Goal: Task Accomplishment & Management: Use online tool/utility

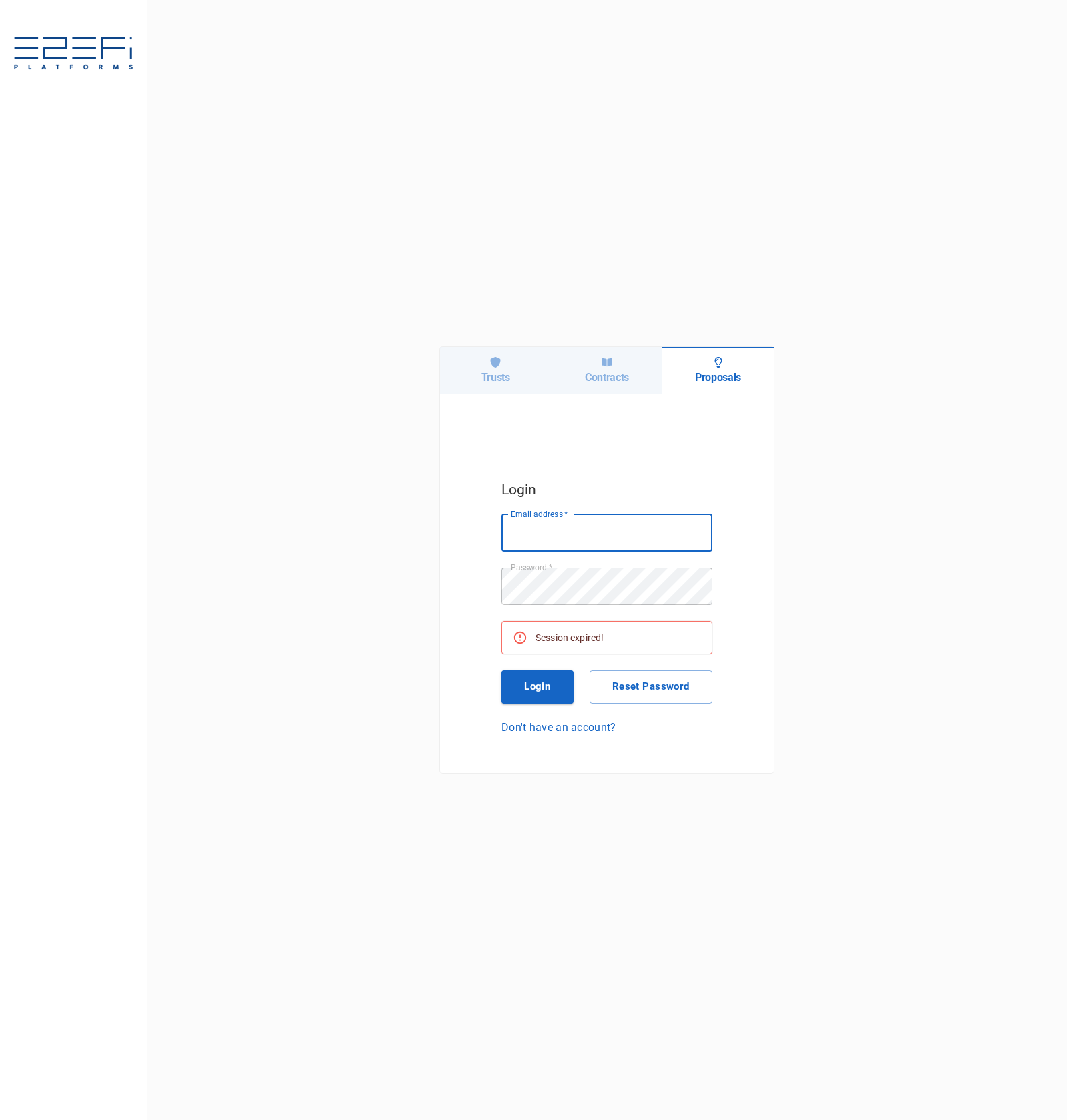
click at [475, 341] on div "Trusts Contracts Proposals Login Email address   * Email address   * Password  …" at bounding box center [607, 560] width 920 height 1120
drag, startPoint x: 493, startPoint y: 370, endPoint x: 524, endPoint y: 402, distance: 44.6
click at [495, 371] on h6 "Trusts" at bounding box center [496, 376] width 28 height 12
click at [604, 524] on input "Email address   *" at bounding box center [607, 533] width 211 height 38
type input "[PERSON_NAME][EMAIL_ADDRESS][DOMAIN_NAME]"
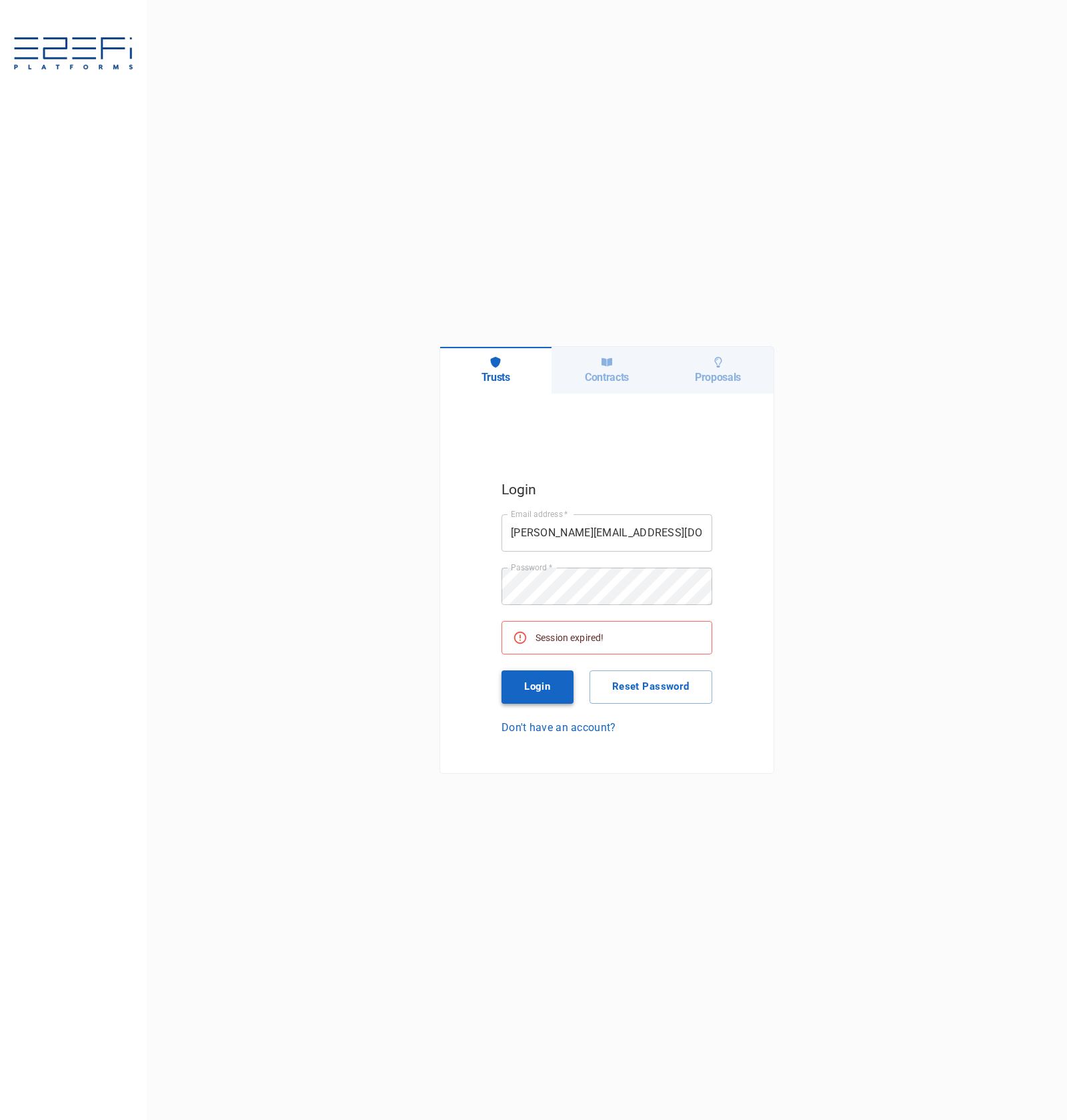
click at [524, 674] on button "Login" at bounding box center [537, 686] width 72 height 33
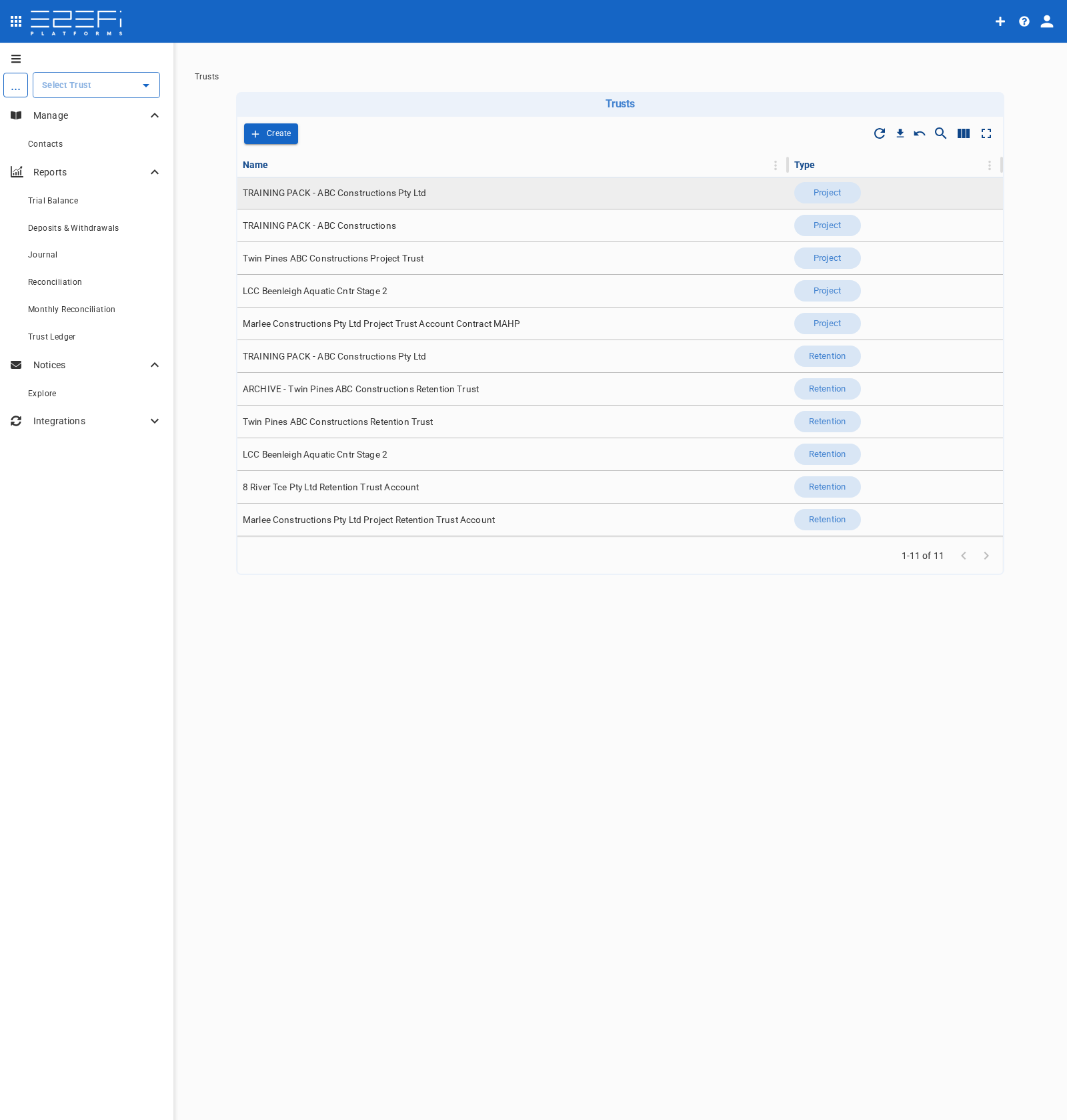
click at [370, 188] on span "TRAINING PACK - ABC Constructions Pty Ltd" at bounding box center [334, 192] width 183 height 12
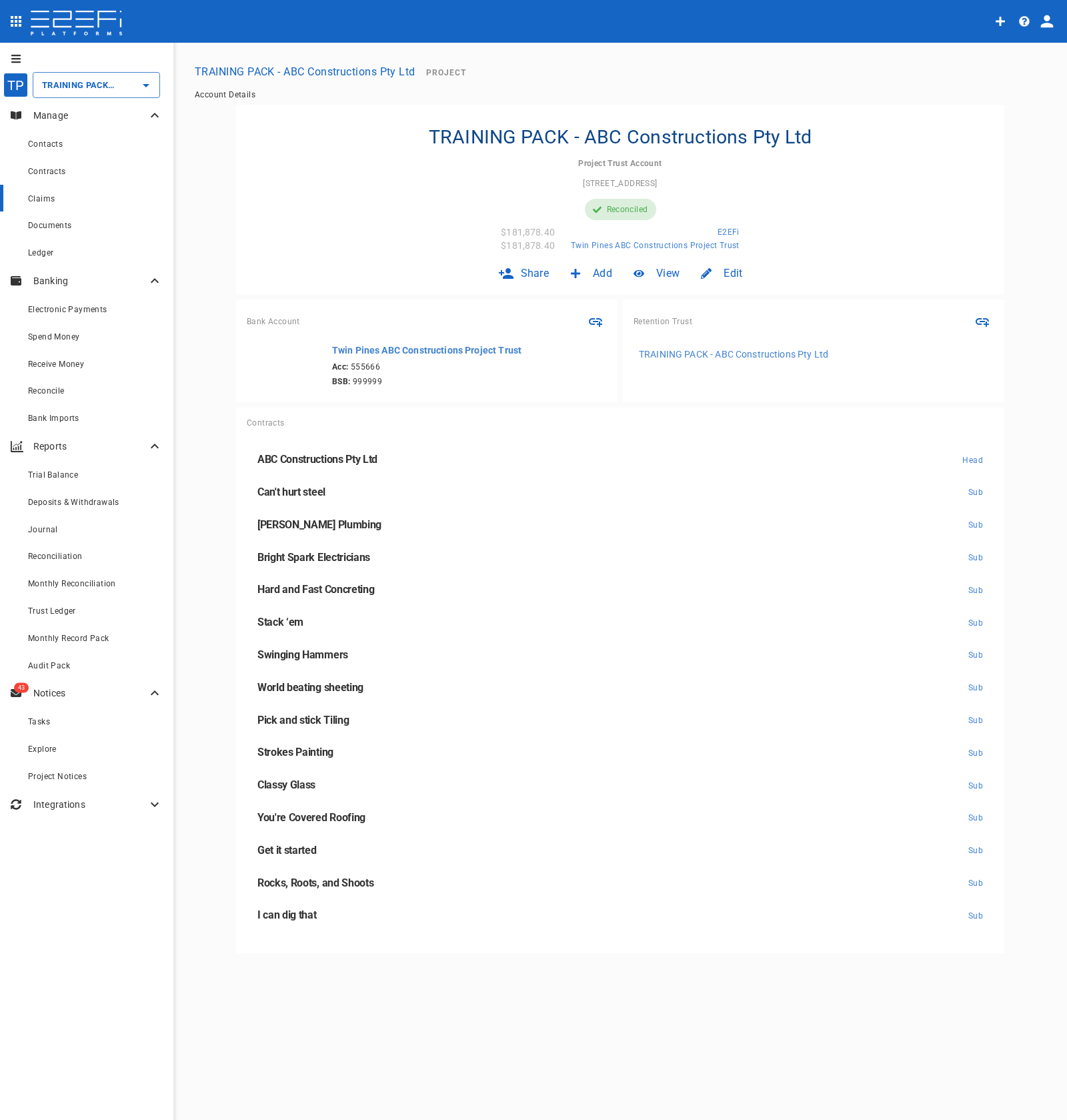
click at [88, 206] on link "Claims" at bounding box center [87, 198] width 173 height 27
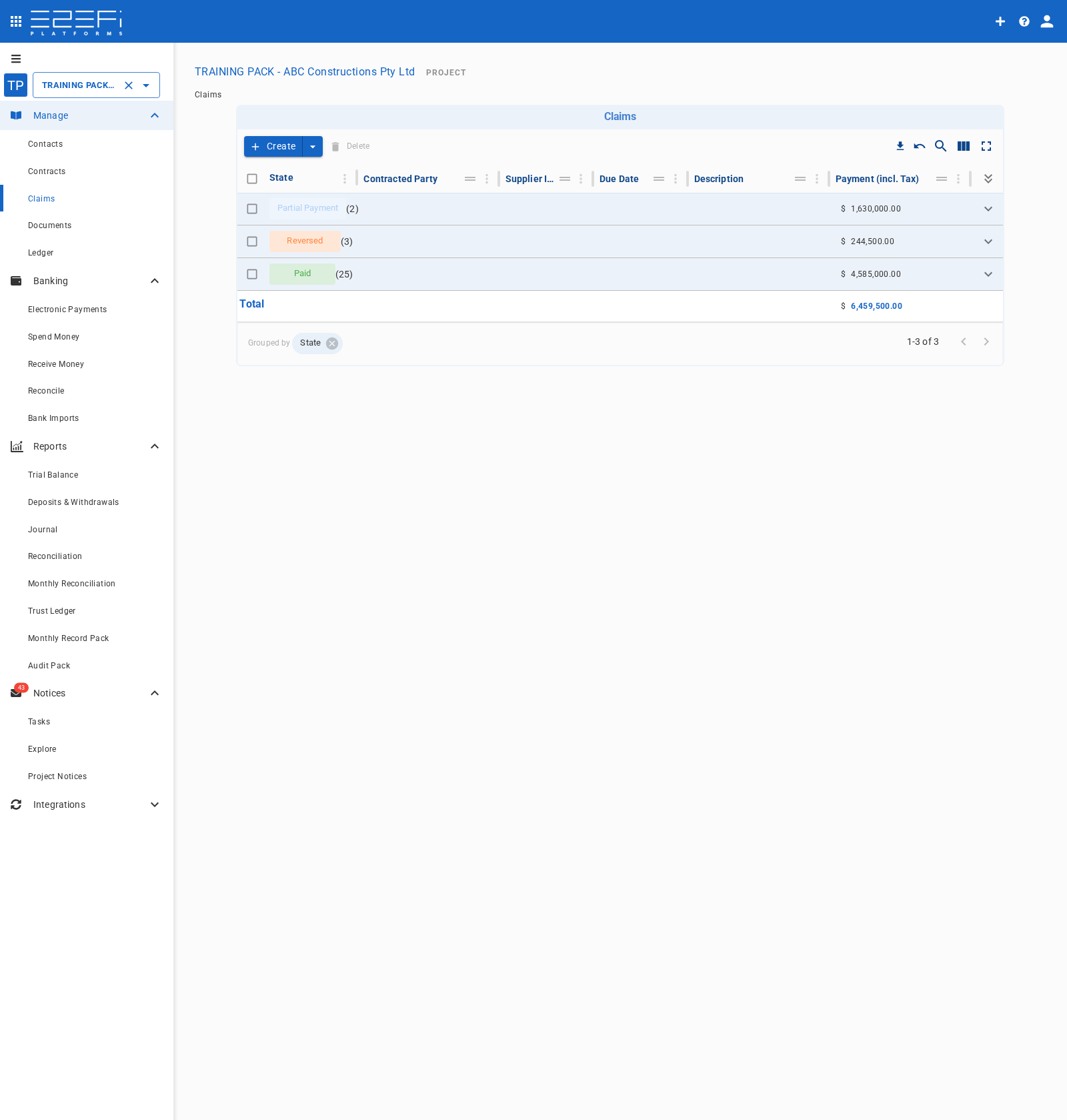
click at [94, 93] on div "TRAINING PACK - ABC Constructions Pty Ltd ​" at bounding box center [96, 86] width 127 height 26
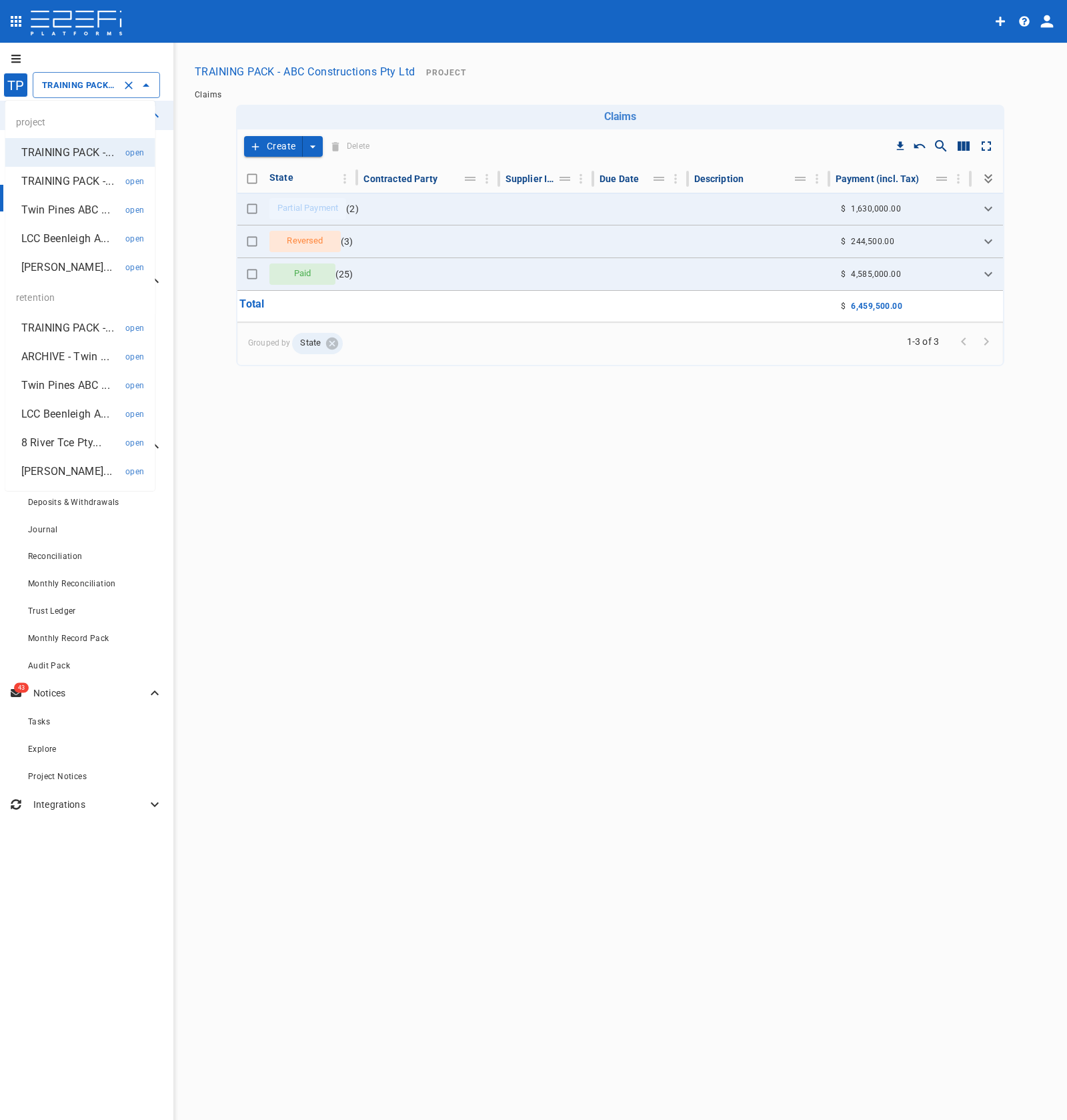
scroll to position [0, 109]
click at [69, 269] on p "[PERSON_NAME]..." at bounding box center [67, 267] width 91 height 15
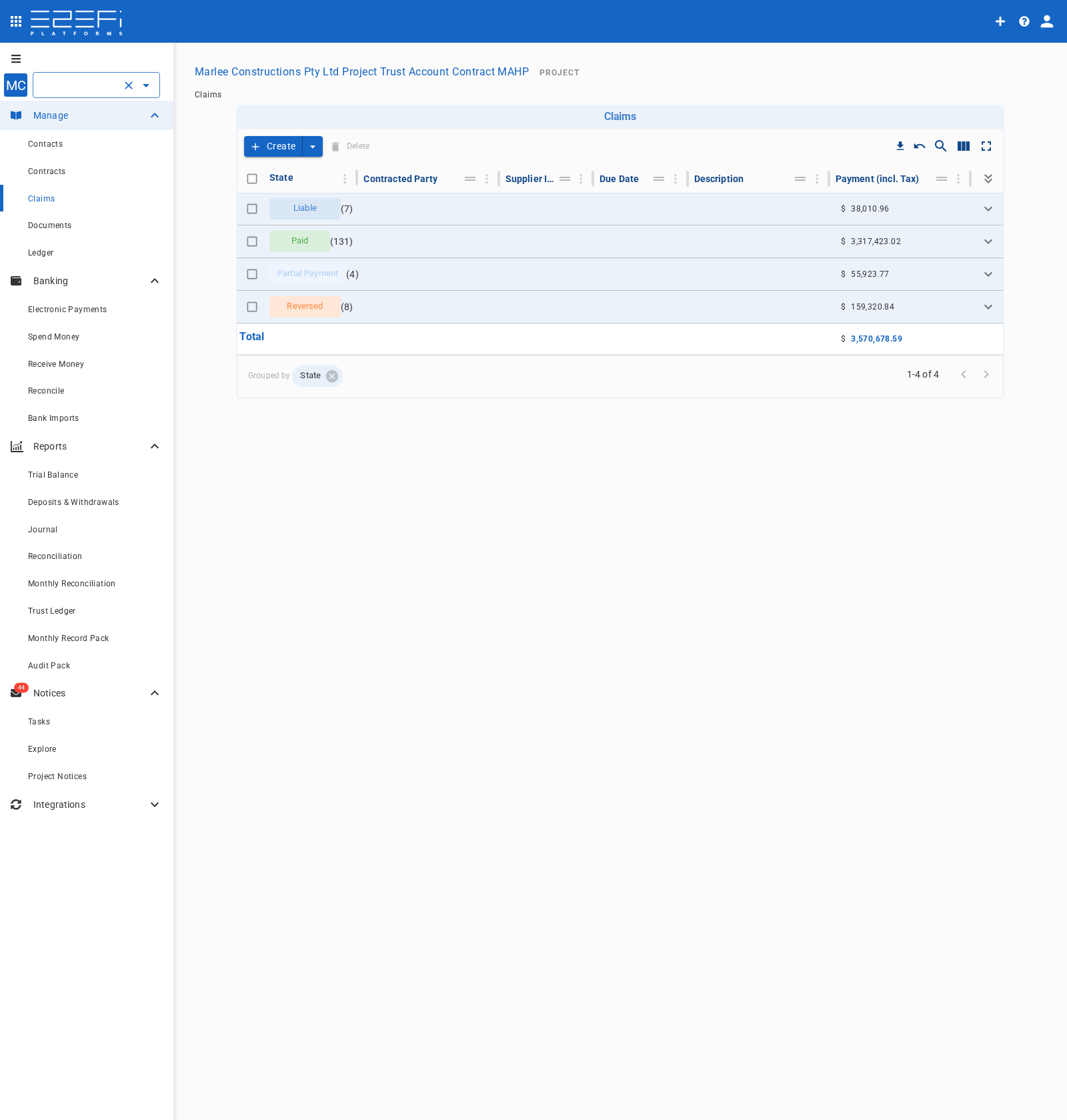
click at [89, 81] on input "Marlee Constructions Pty Ltd Project Trust Account Contract MAHP" at bounding box center [77, 85] width 78 height 14
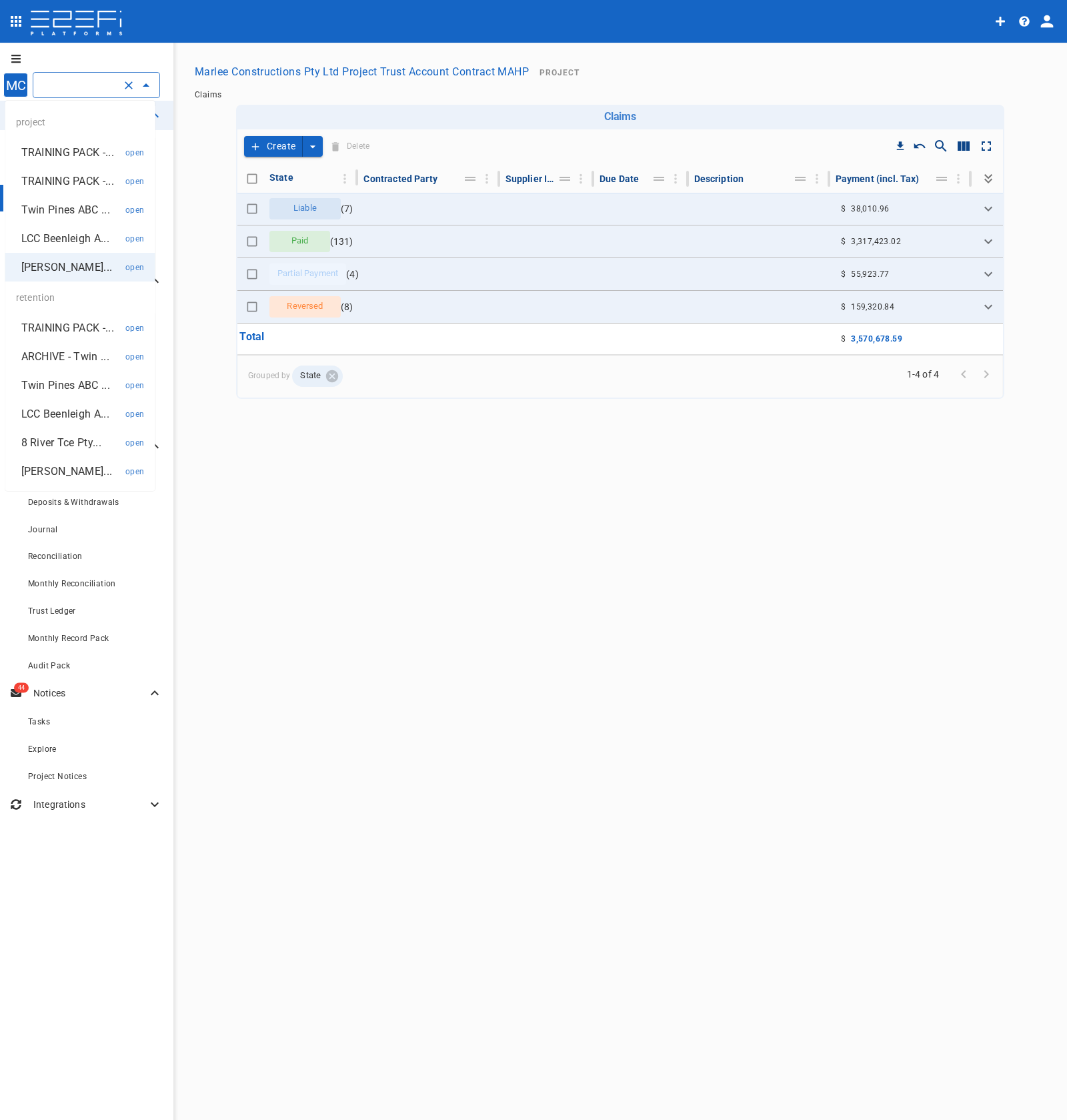
click at [69, 232] on p "LCC Beenleigh A..." at bounding box center [66, 238] width 88 height 15
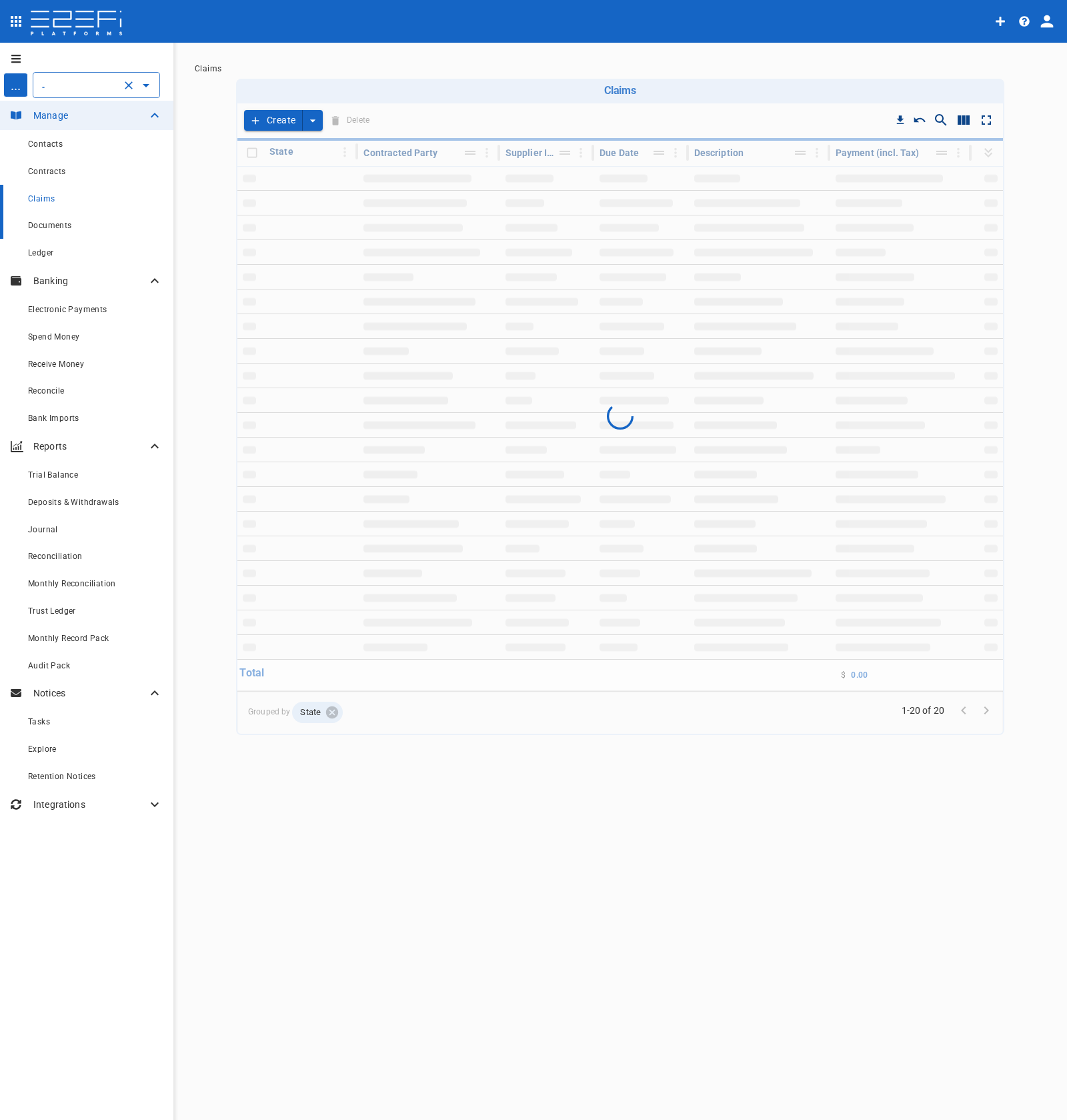
scroll to position [0, 72]
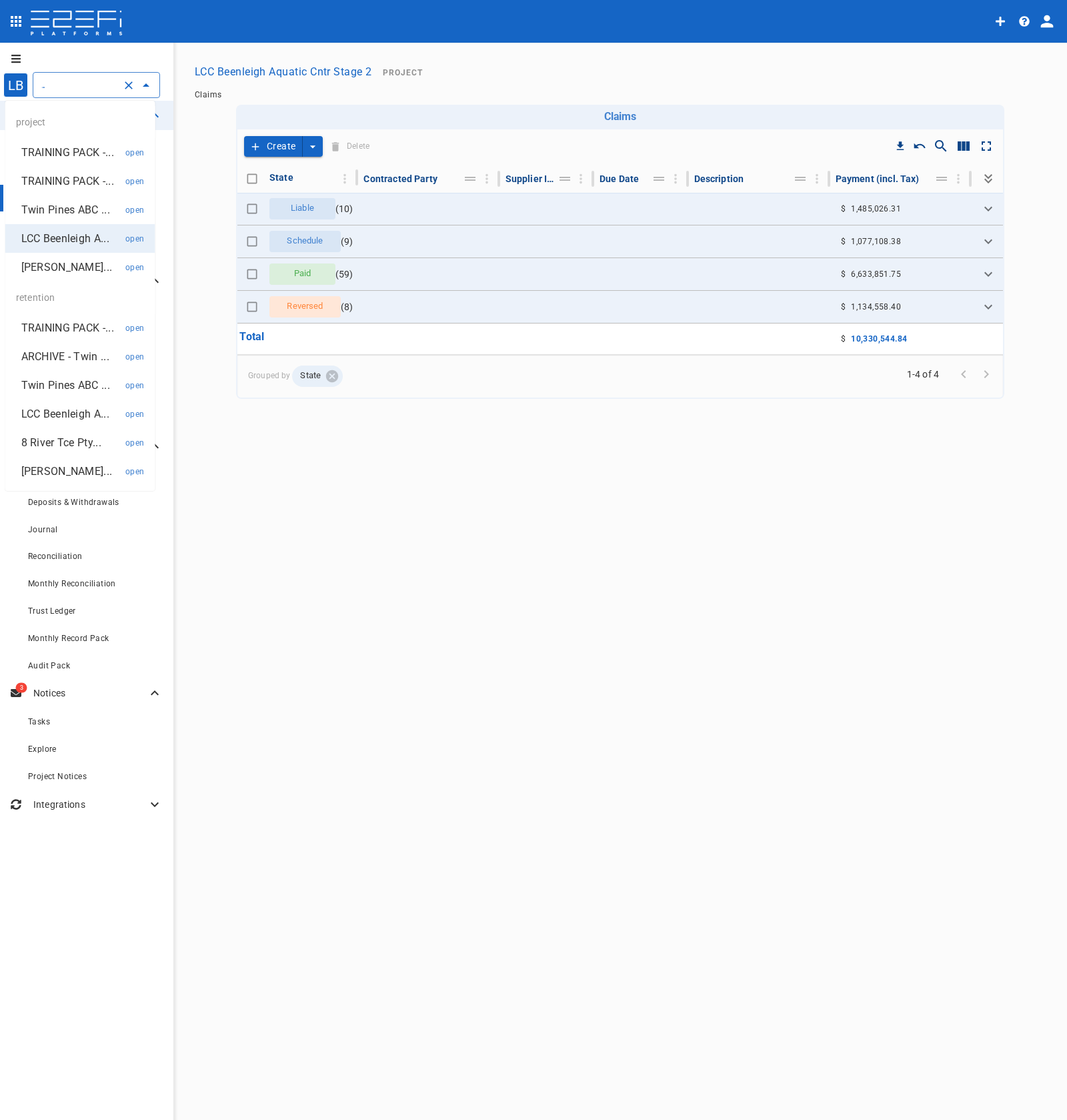
click at [70, 90] on input "LCC Beenleigh Aquatic Cntr Stage 2" at bounding box center [77, 85] width 78 height 14
click at [75, 204] on p "Twin Pines ABC ..." at bounding box center [66, 210] width 88 height 15
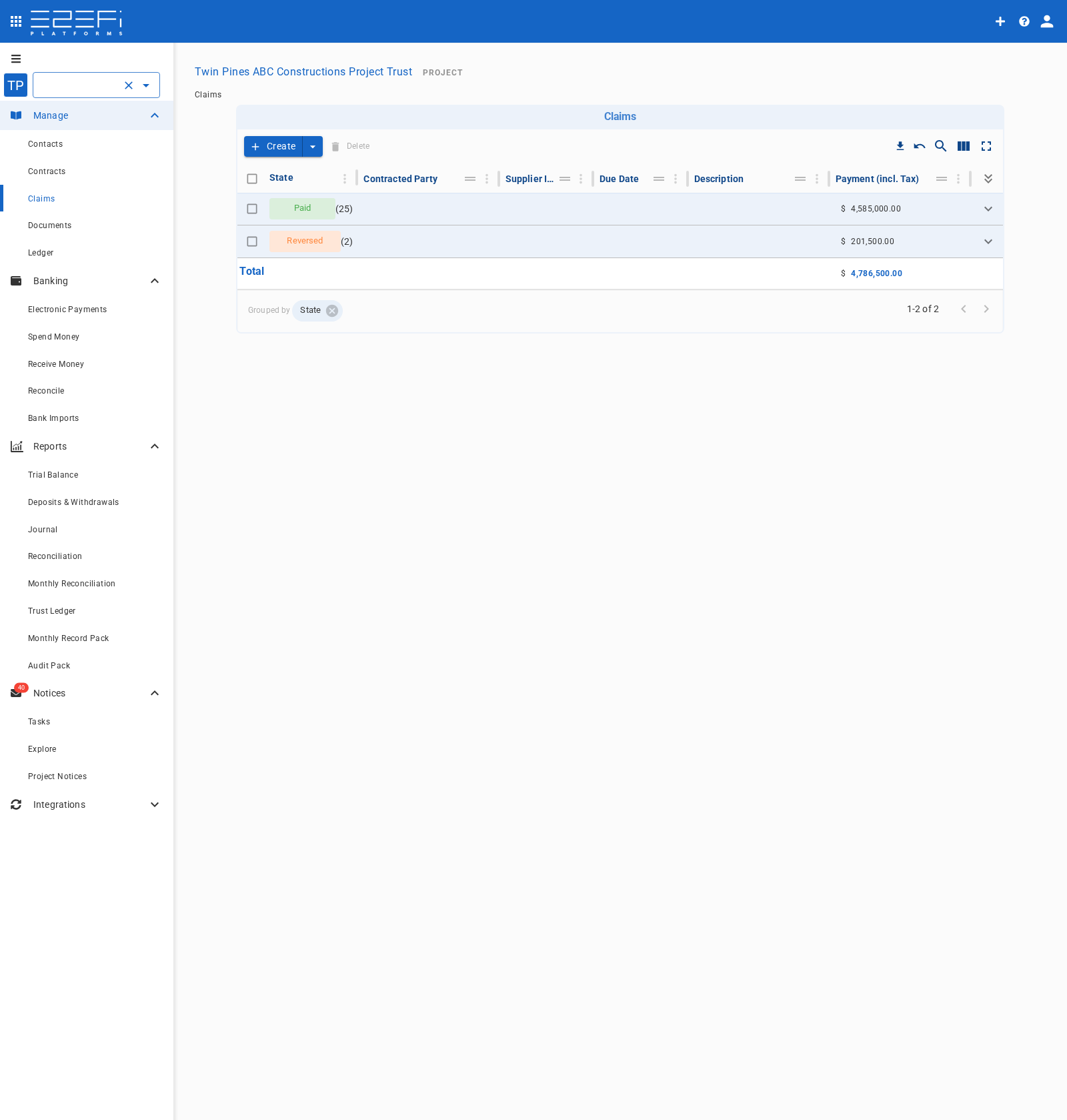
click at [84, 95] on div "Twin Pines ABC Constructions Project Trust ​" at bounding box center [96, 86] width 127 height 26
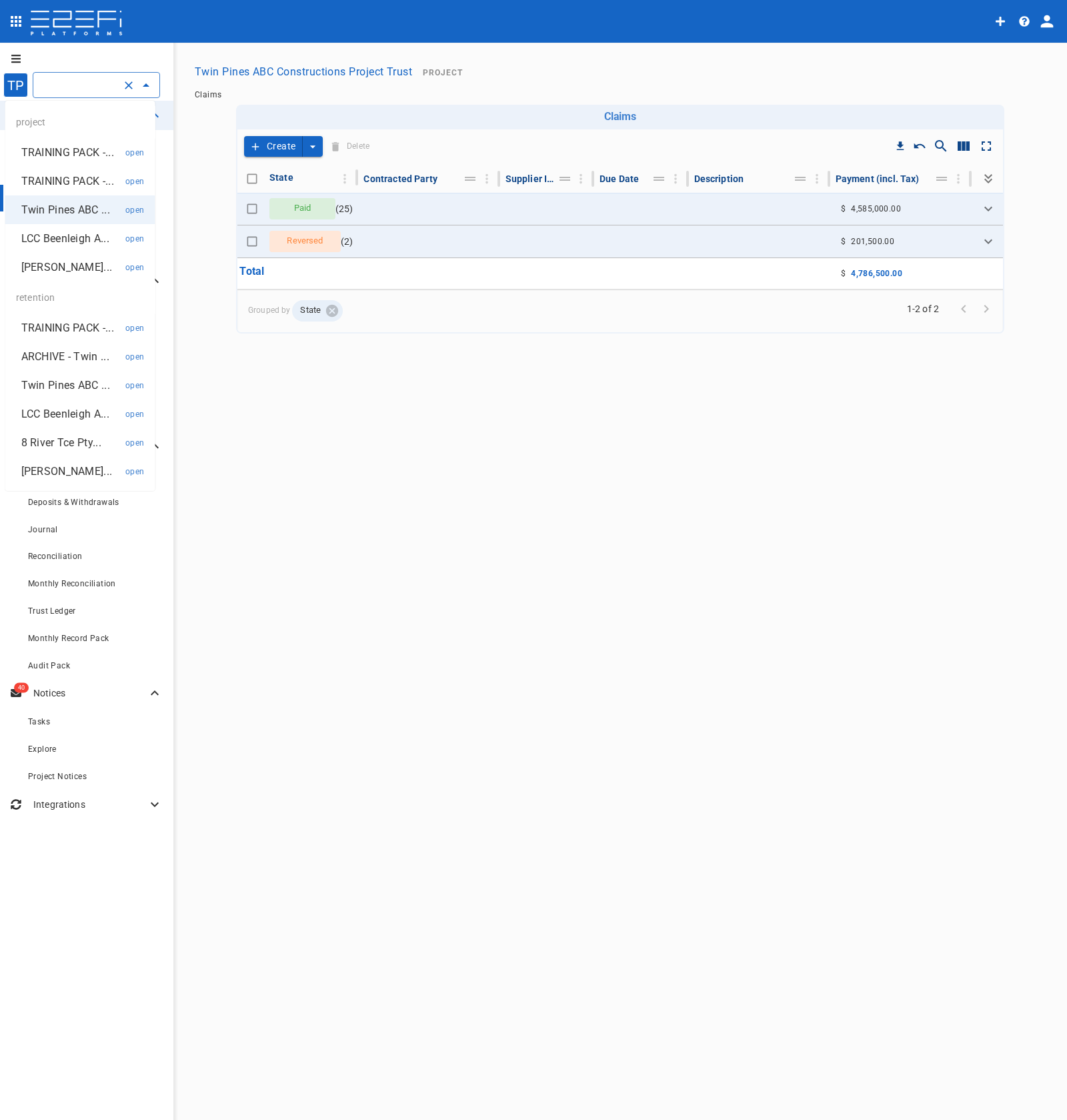
click at [70, 160] on li "TRAINING PACK -... open" at bounding box center [80, 152] width 150 height 28
type input "TRAINING PACK - ABC Constructions Pty Ltd"
